Goal: Find specific fact: Find contact information

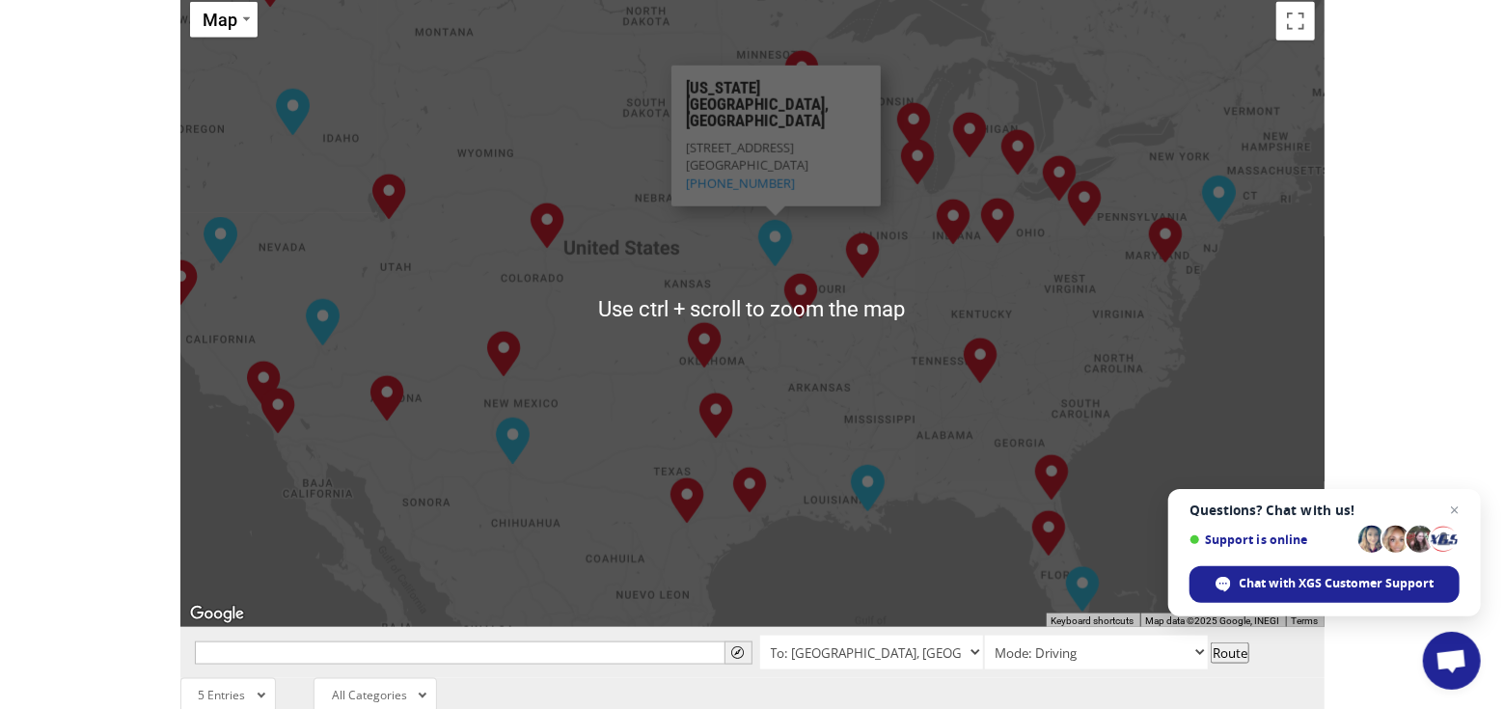
scroll to position [877, 0]
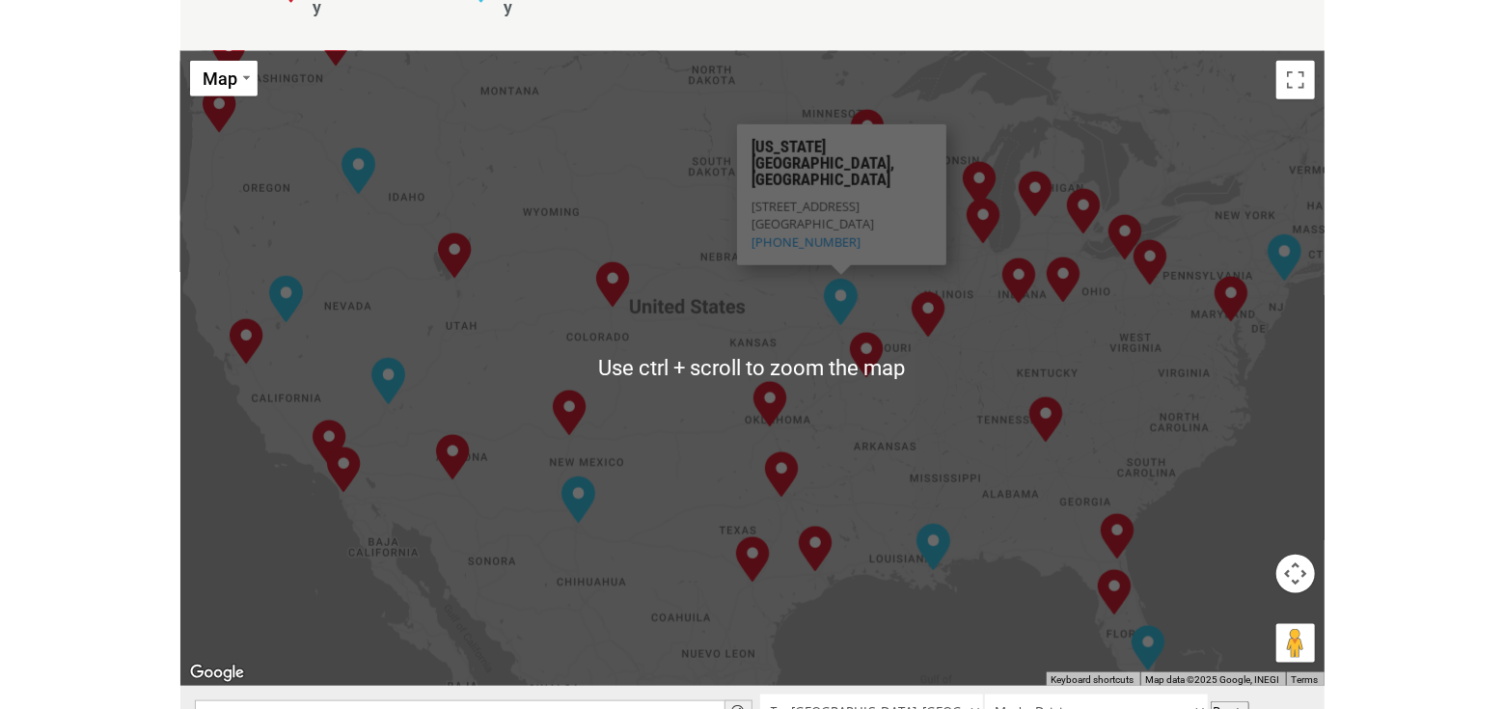
scroll to position [964, 0]
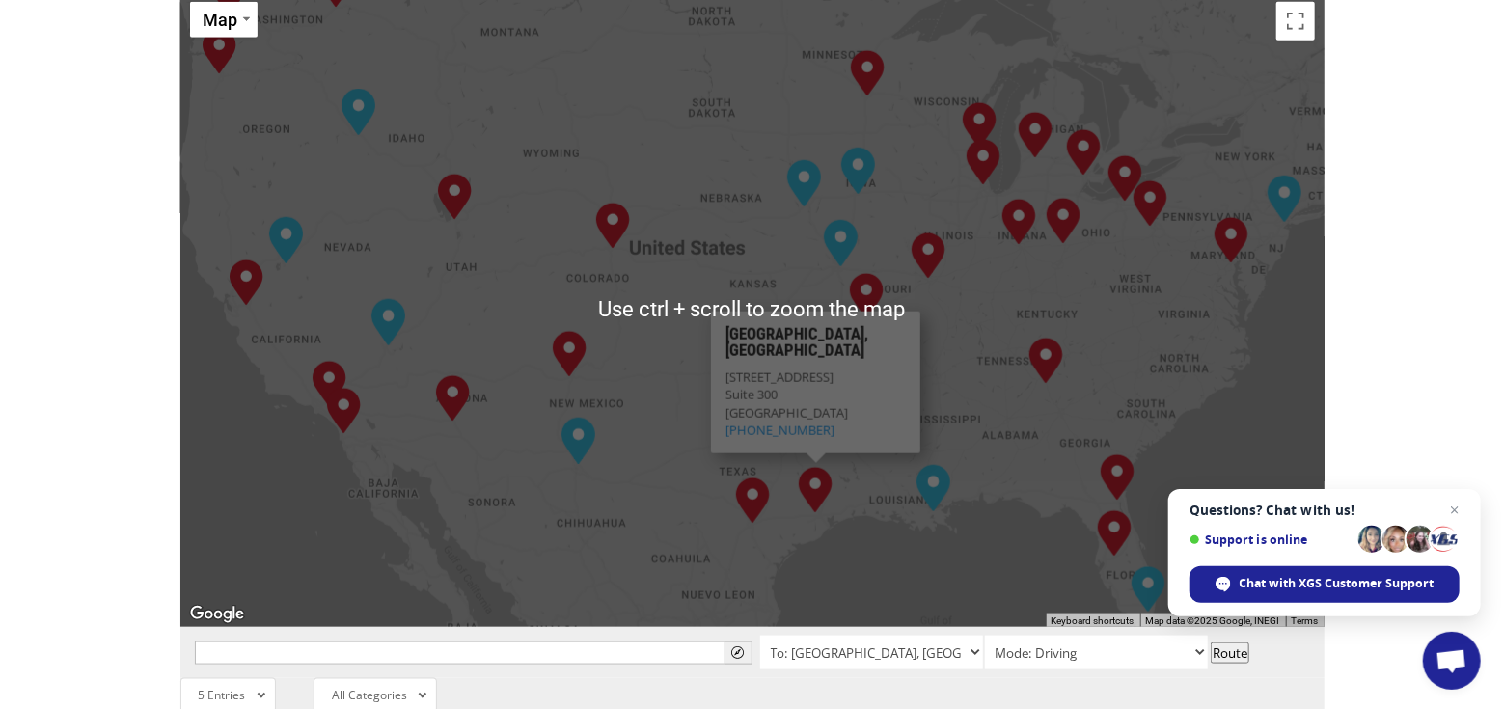
click at [945, 501] on div "[GEOGRAPHIC_DATA], [GEOGRAPHIC_DATA] [GEOGRAPHIC_DATA], [GEOGRAPHIC_DATA] [GEOG…" at bounding box center [752, 309] width 1144 height 635
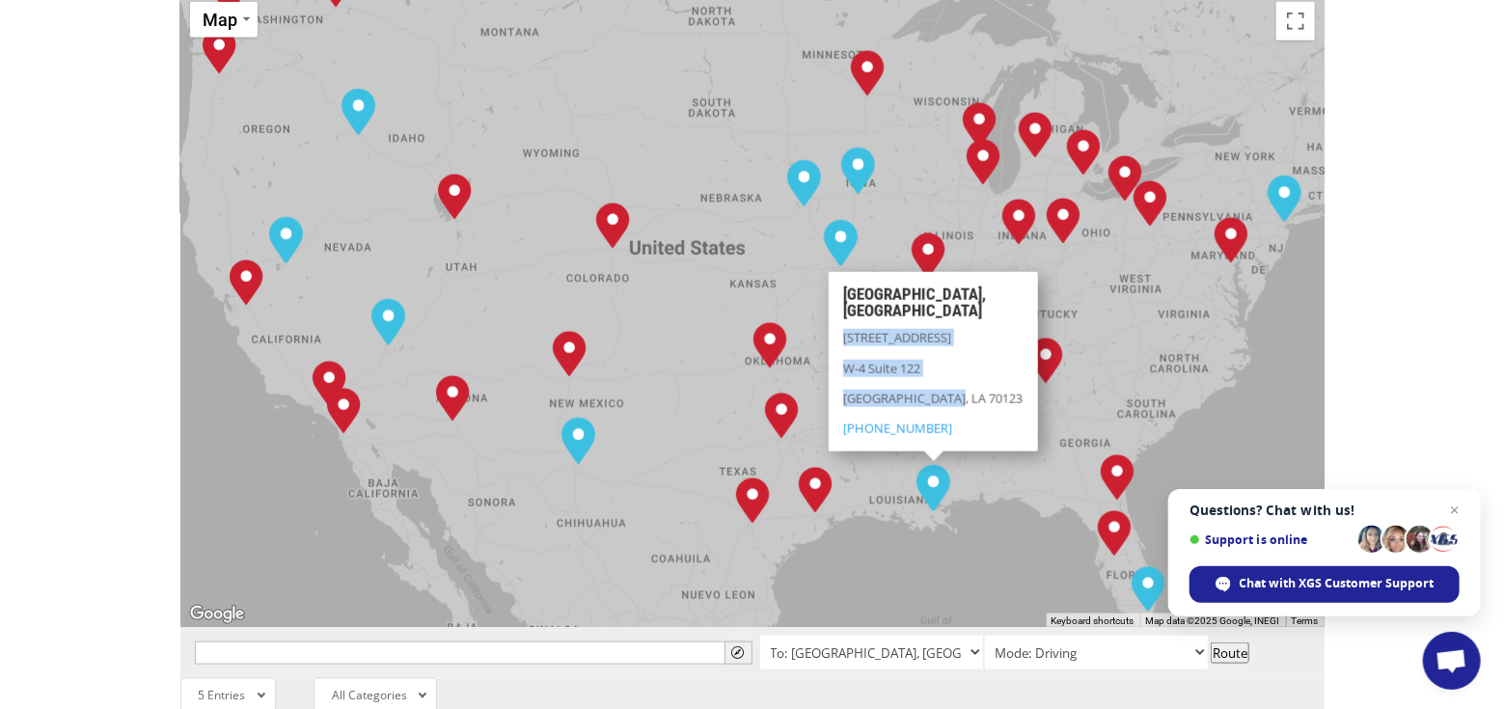
drag, startPoint x: 843, startPoint y: 242, endPoint x: 956, endPoint y: 304, distance: 128.6
click at [956, 329] on div "[STREET_ADDRESS] [PHONE_NUMBER]" at bounding box center [933, 383] width 180 height 108
drag, startPoint x: 841, startPoint y: 238, endPoint x: 977, endPoint y: 313, distance: 155.0
click at [977, 313] on div "[GEOGRAPHIC_DATA][STREET_ADDRESS] [PHONE_NUMBER]" at bounding box center [933, 361] width 209 height 179
